Goal: Communication & Community: Connect with others

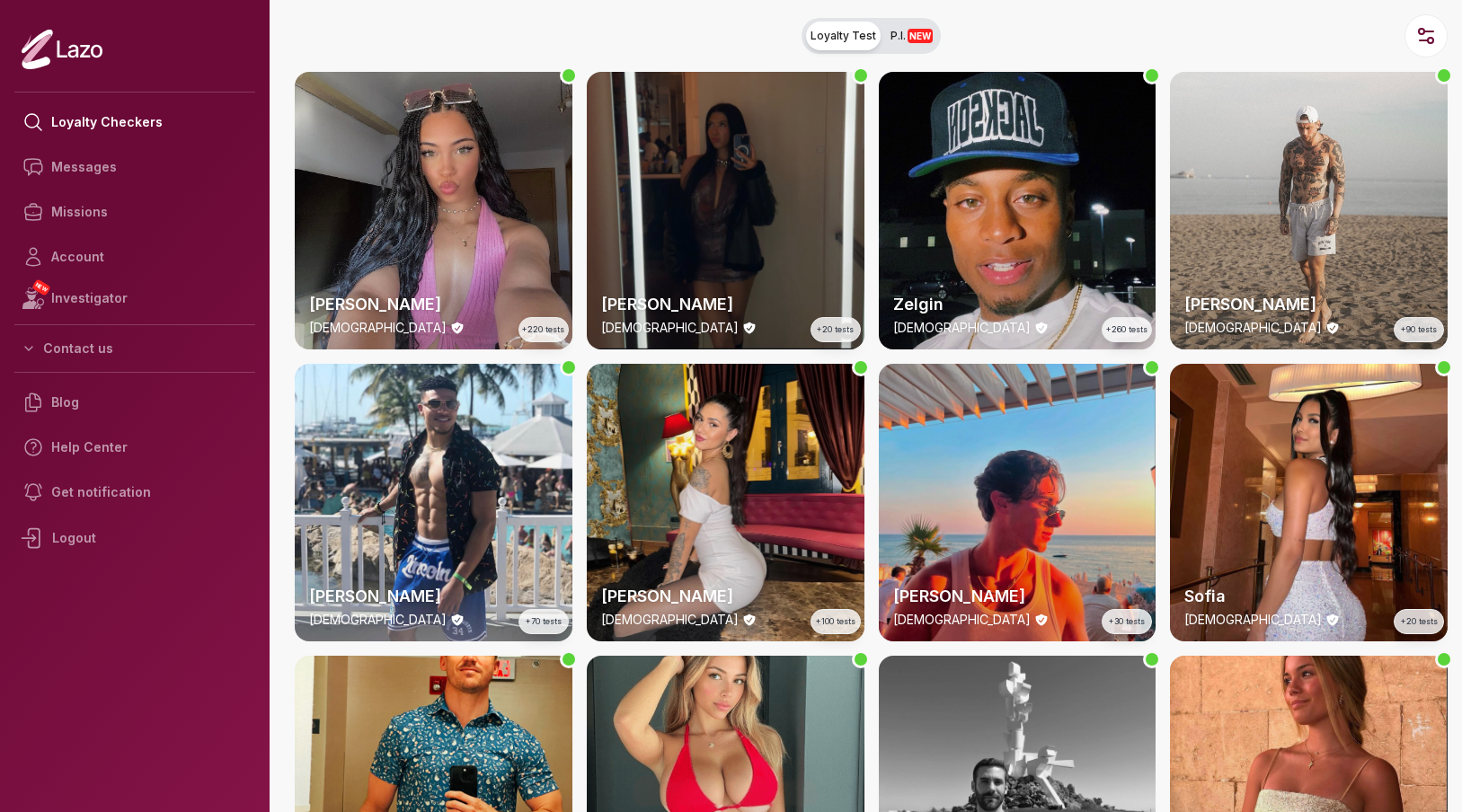
click at [110, 172] on link "Messages" at bounding box center [135, 167] width 241 height 45
click at [122, 175] on link "Messages" at bounding box center [135, 167] width 241 height 45
